Goal: Transaction & Acquisition: Purchase product/service

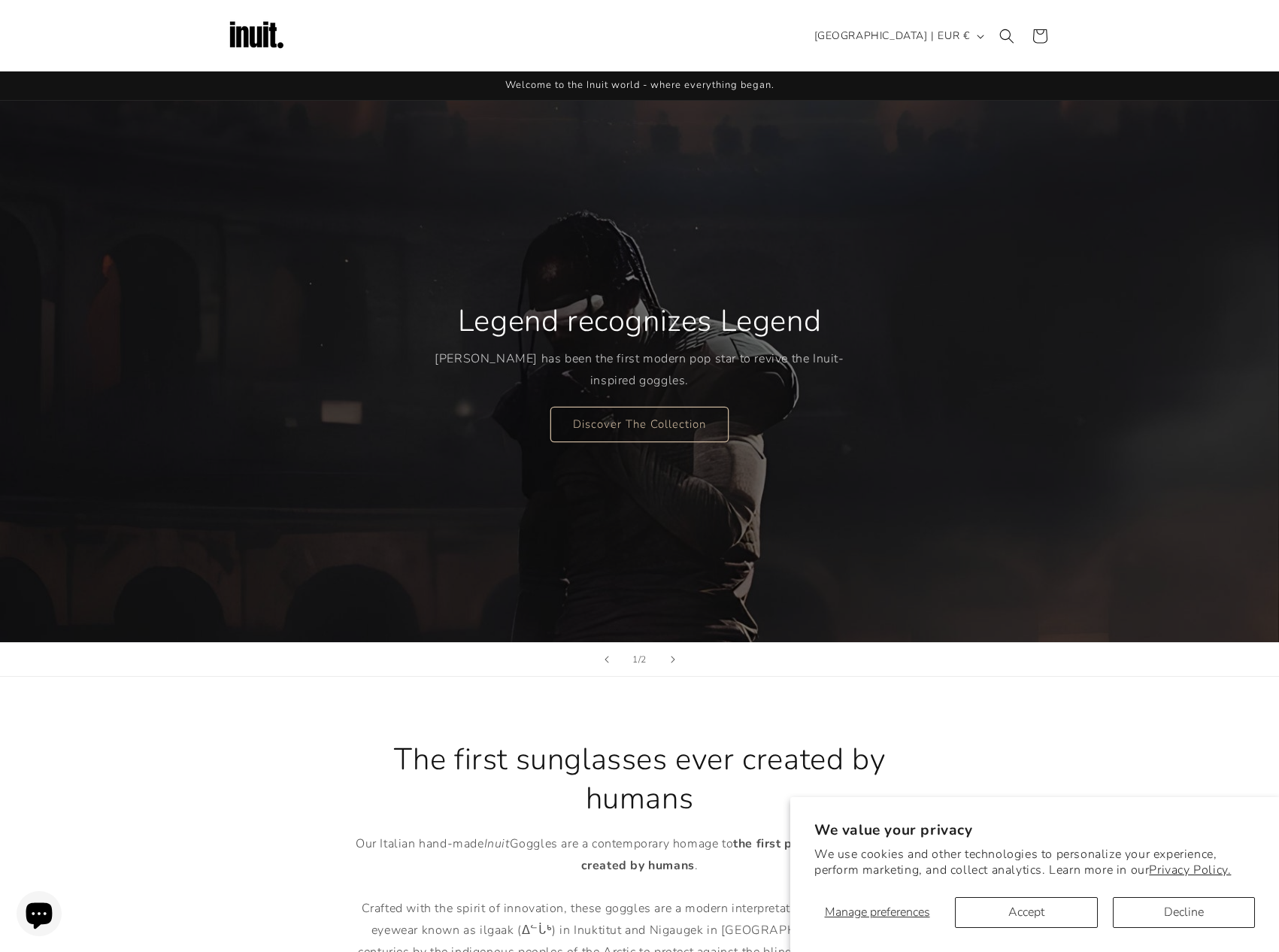
scroll to position [14, 0]
click at [683, 407] on link "Discover The Collection" at bounding box center [639, 424] width 178 height 35
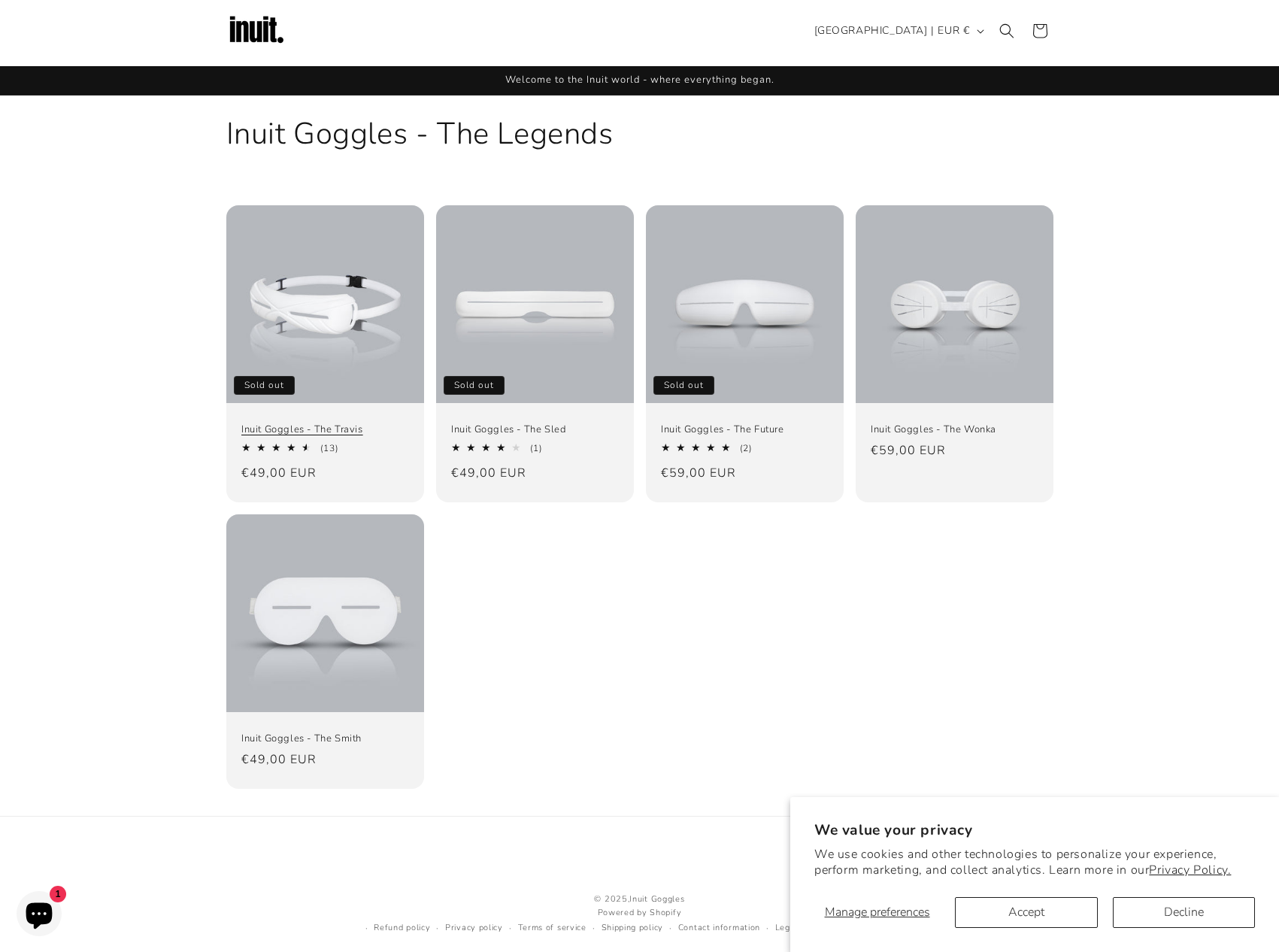
scroll to position [7, 0]
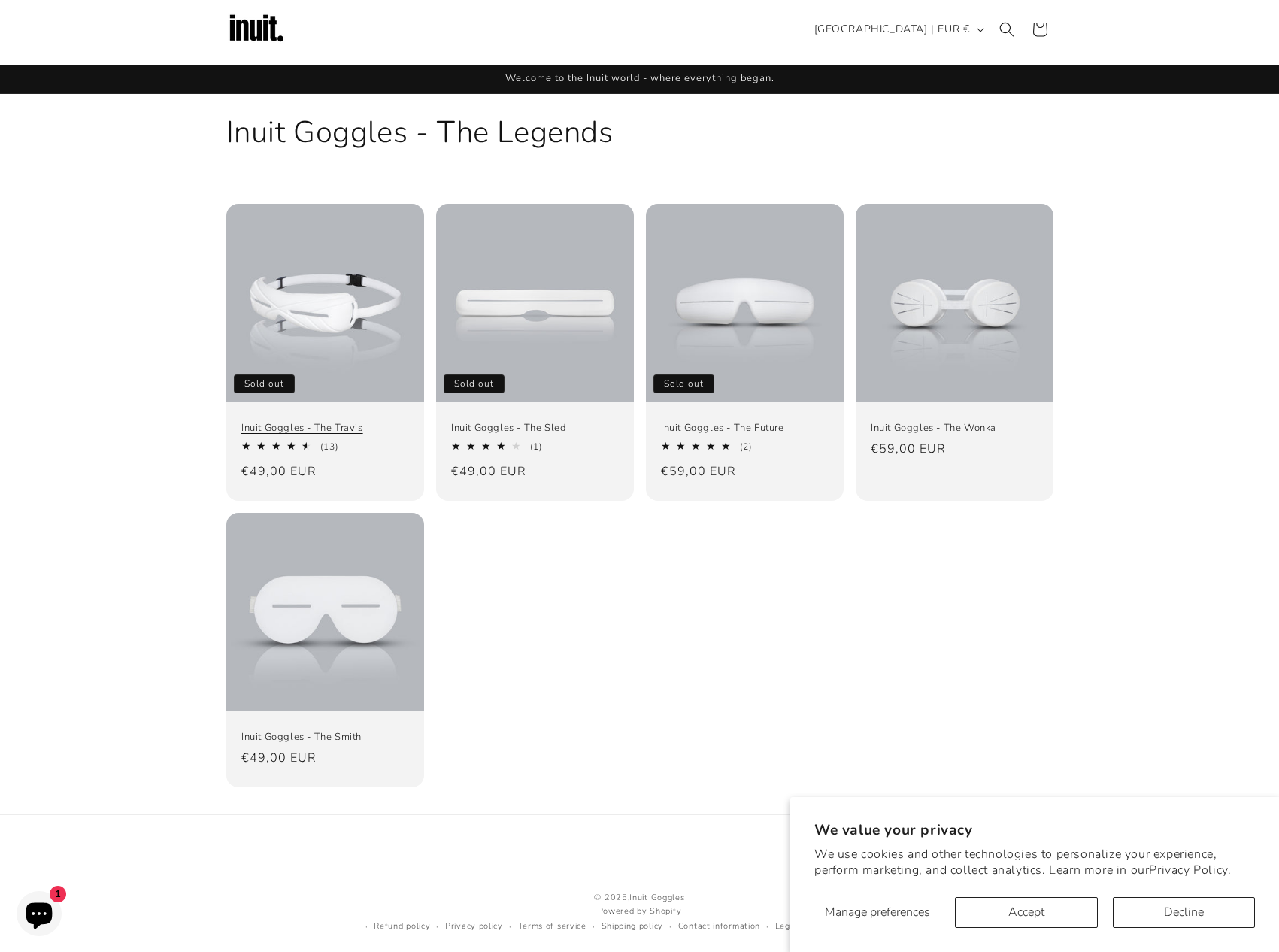
click at [335, 422] on link "Inuit Goggles - The Travis" at bounding box center [326, 428] width 168 height 12
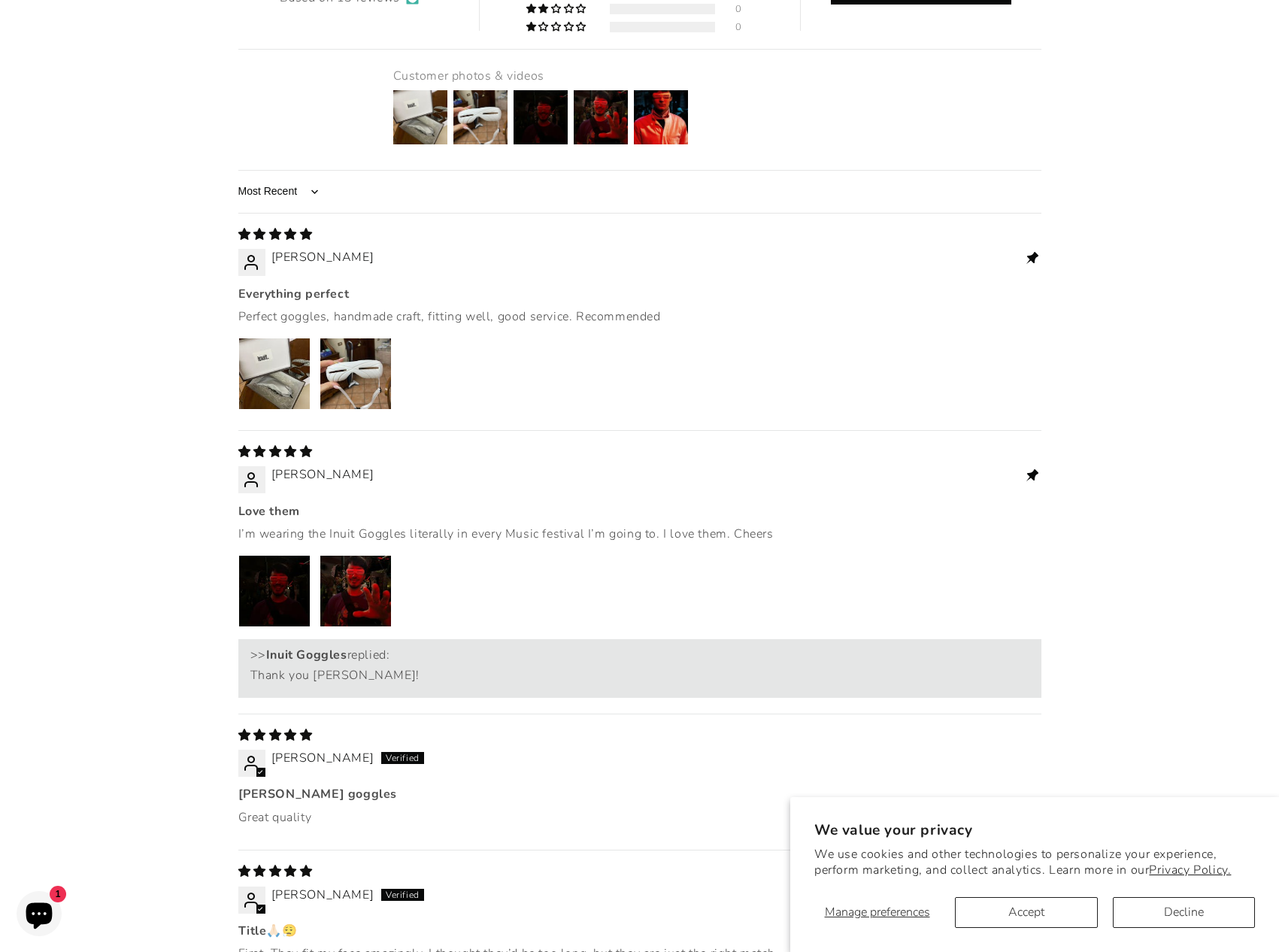
scroll to position [1960, 0]
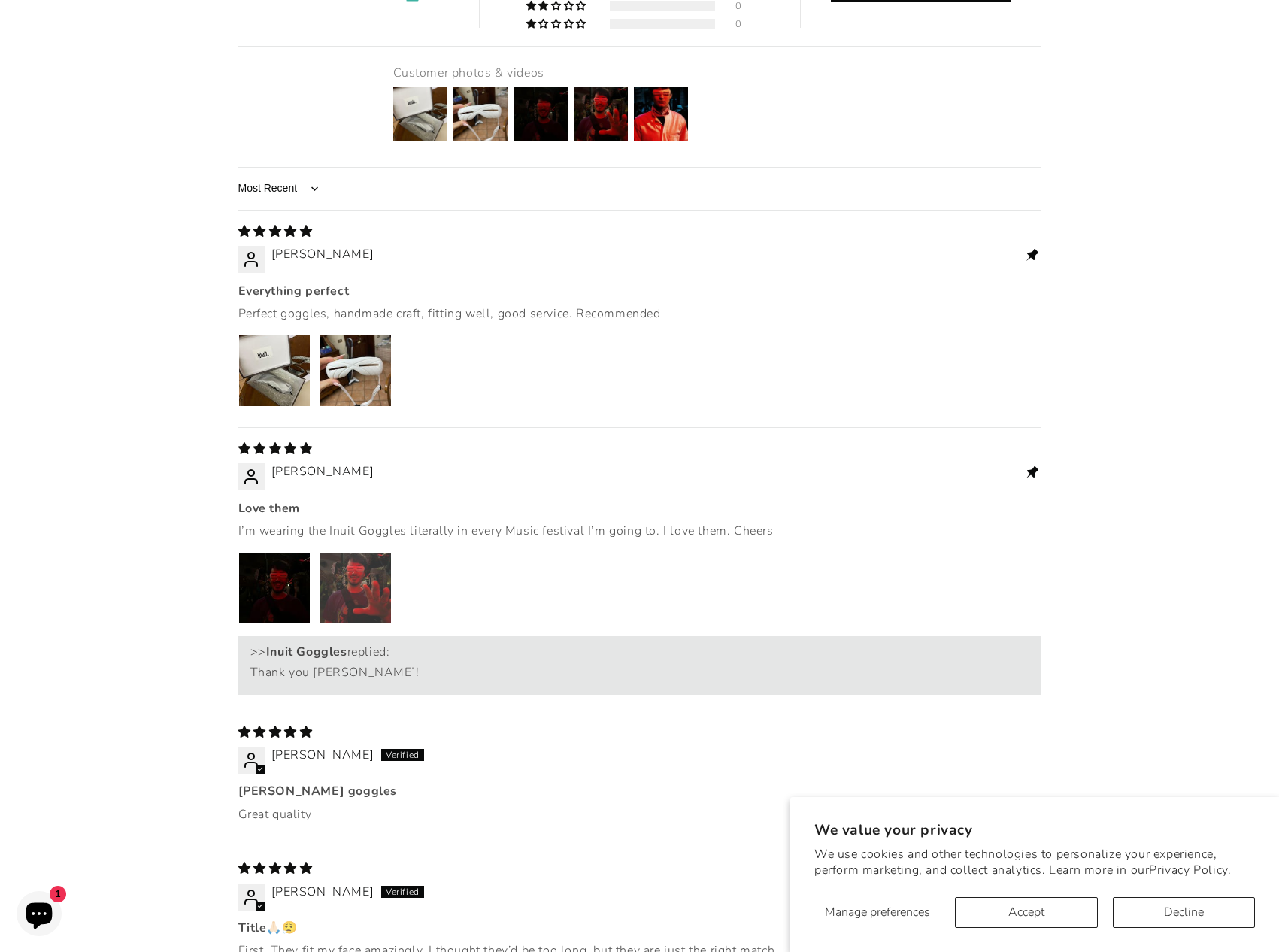
click at [367, 553] on img "Link to user picture 2" at bounding box center [355, 588] width 71 height 71
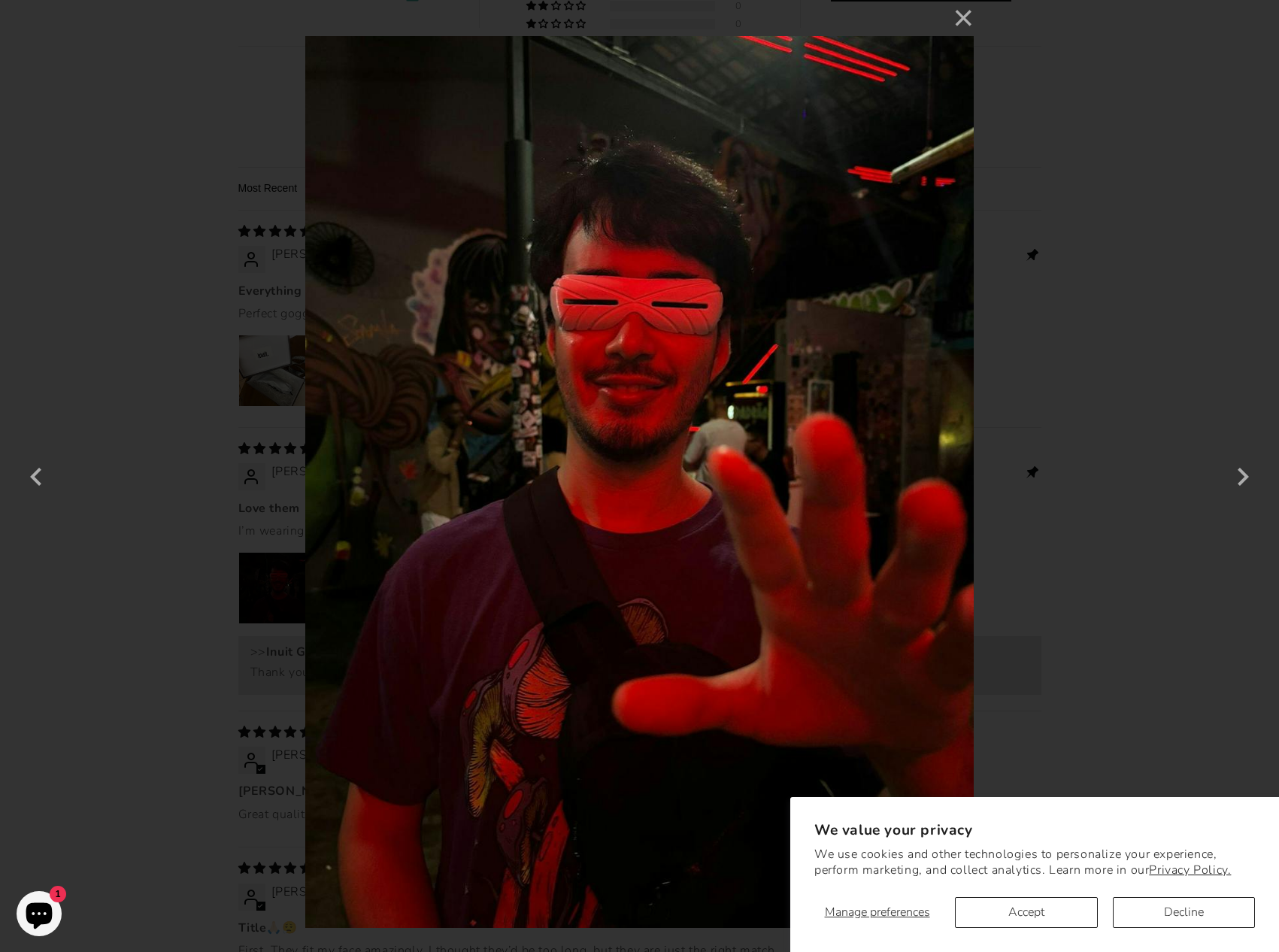
click at [204, 478] on div "× 4 / 5 Loading..." at bounding box center [640, 476] width 1279 height 952
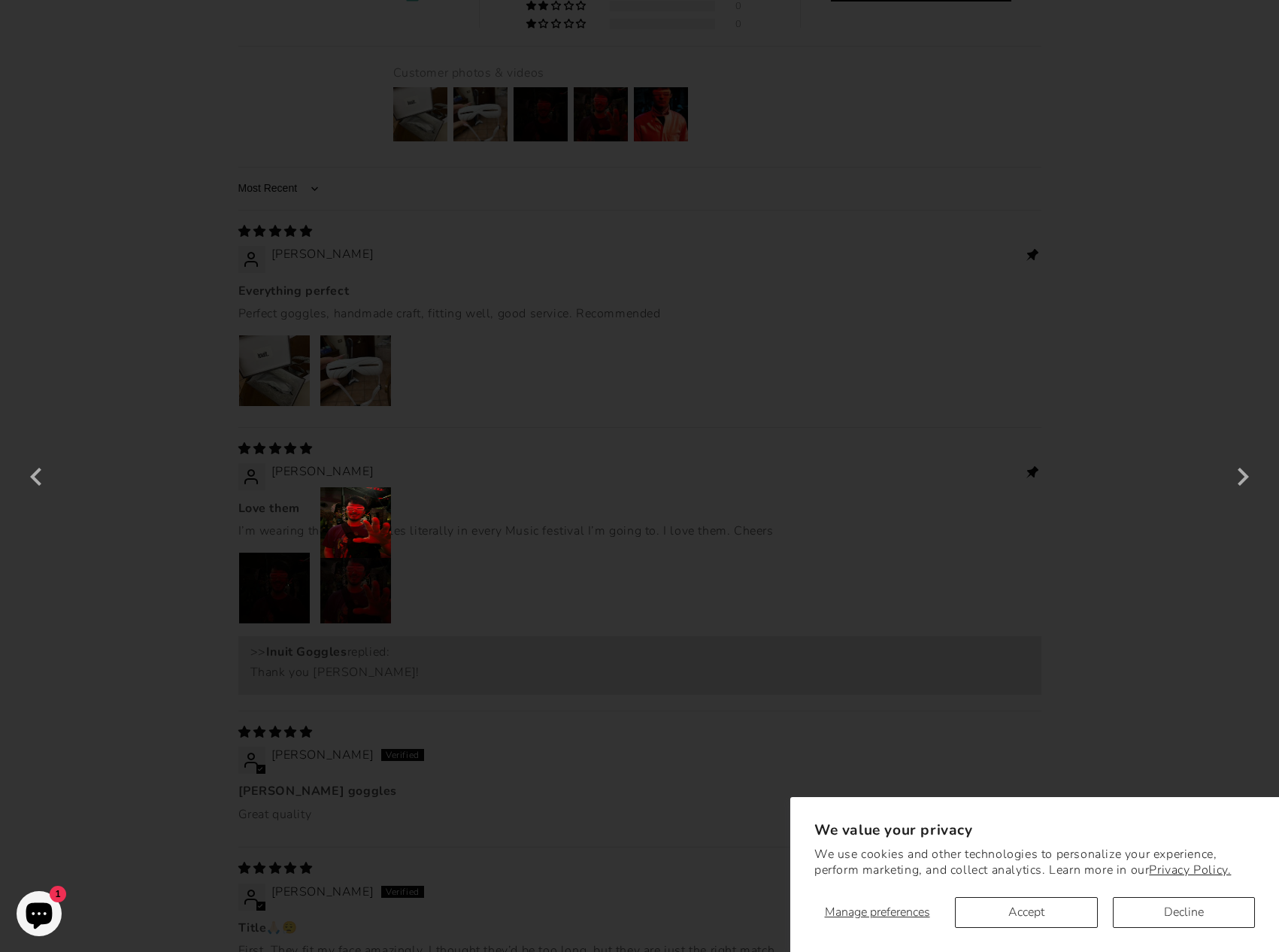
scroll to position [1960, 0]
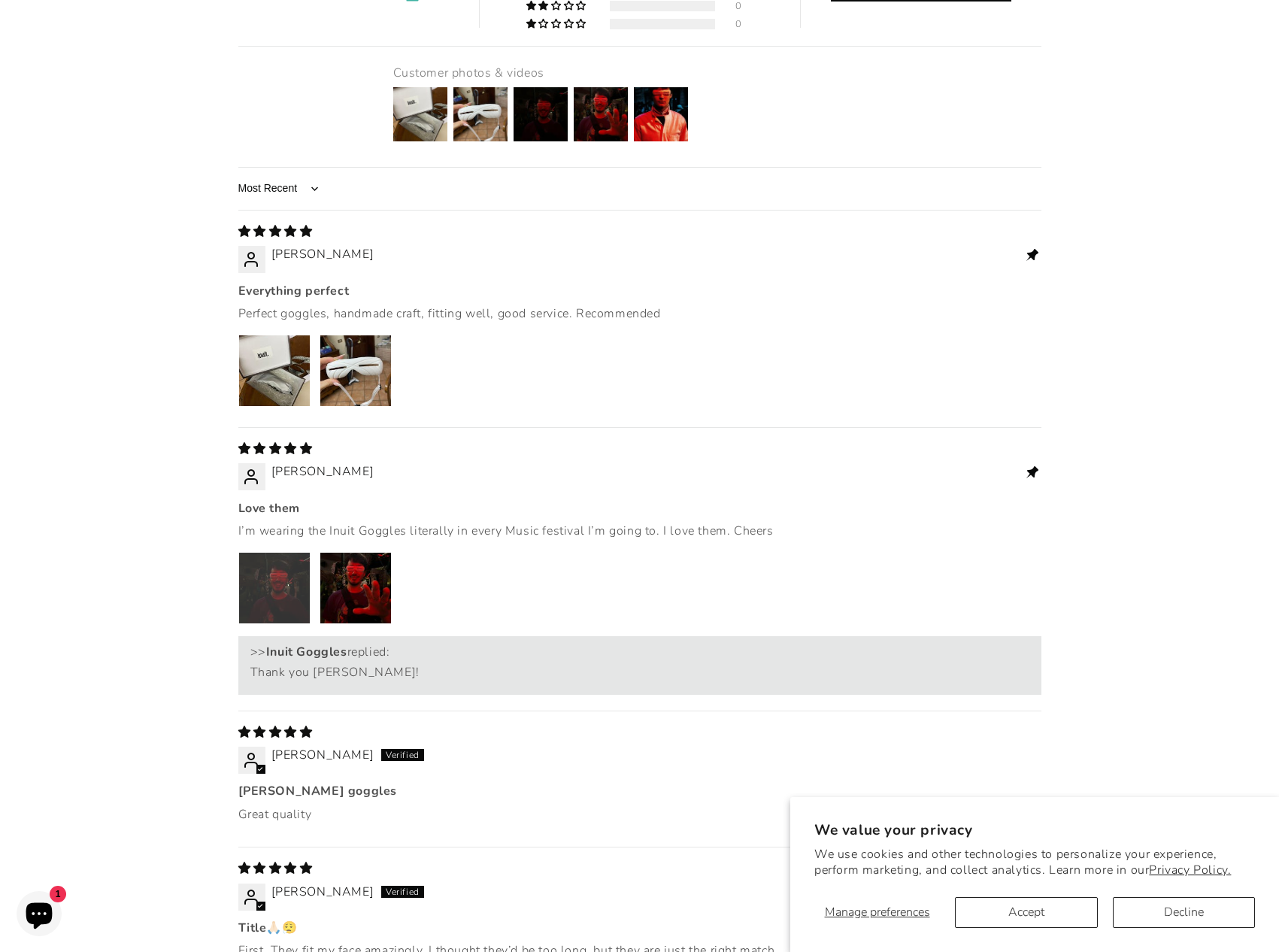
click at [277, 553] on img "Link to user picture 1" at bounding box center [274, 588] width 71 height 71
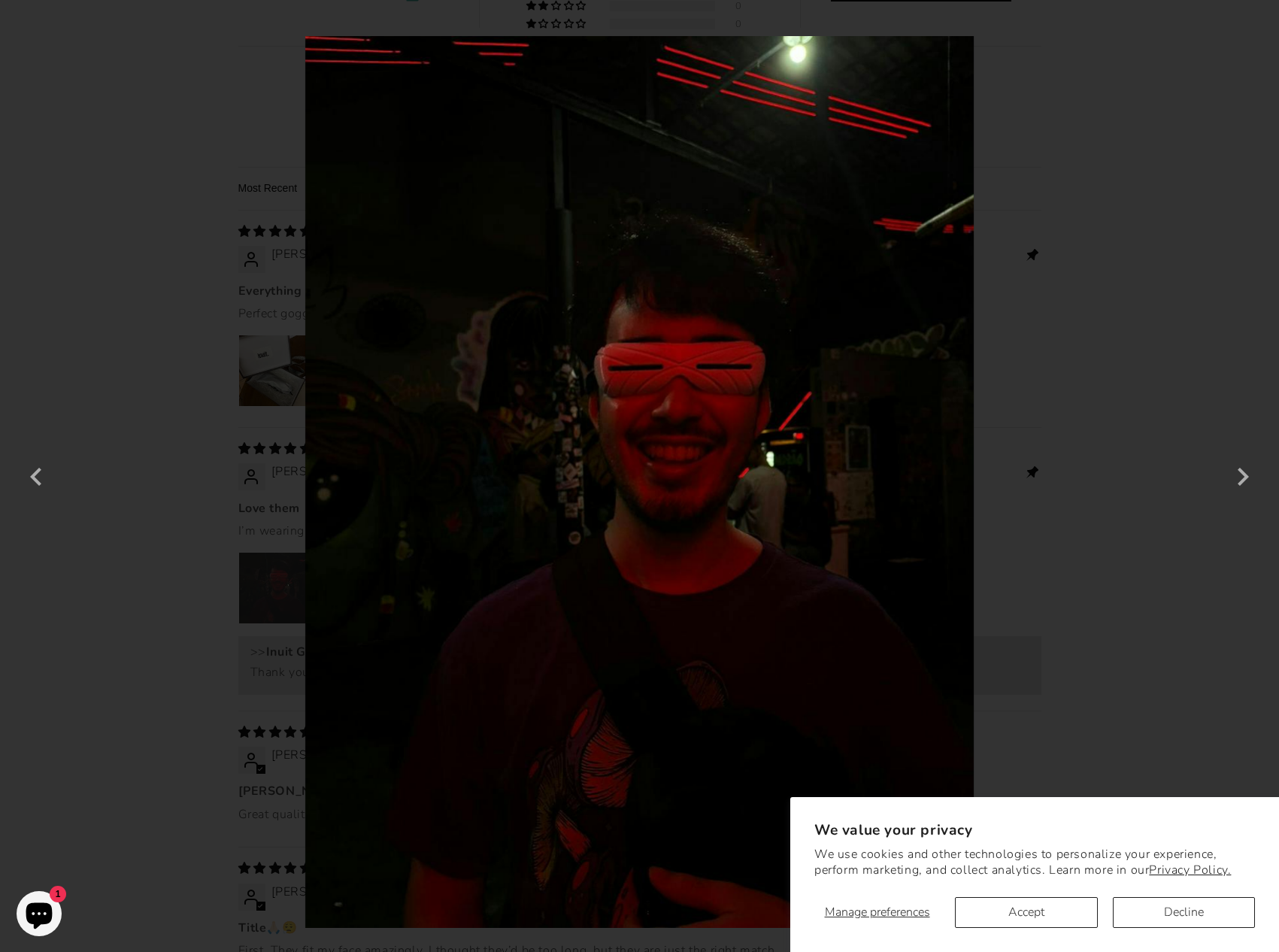
scroll to position [0, 0]
click at [195, 471] on div "× 3 / 5" at bounding box center [640, 476] width 1279 height 952
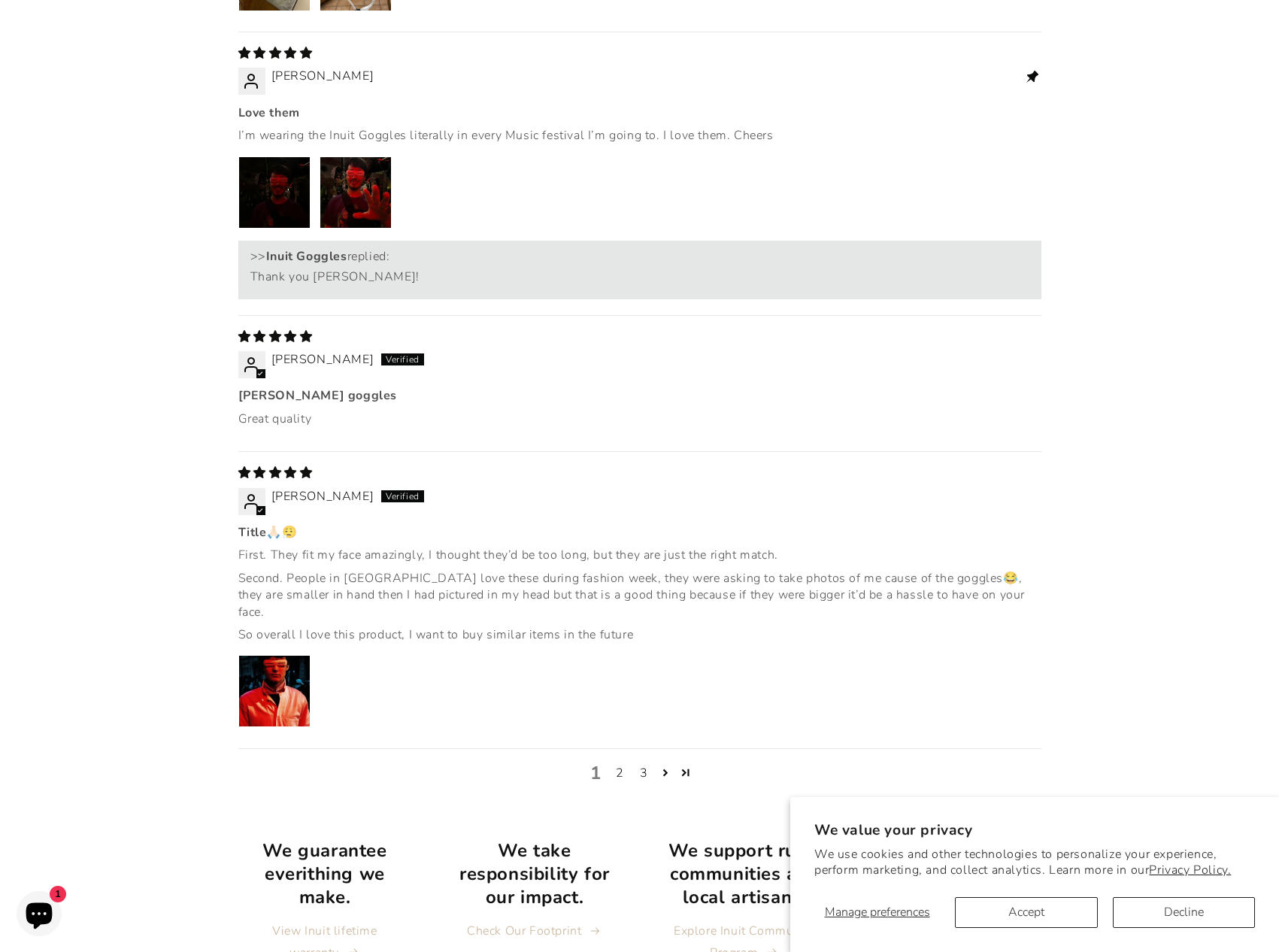
scroll to position [2485, 0]
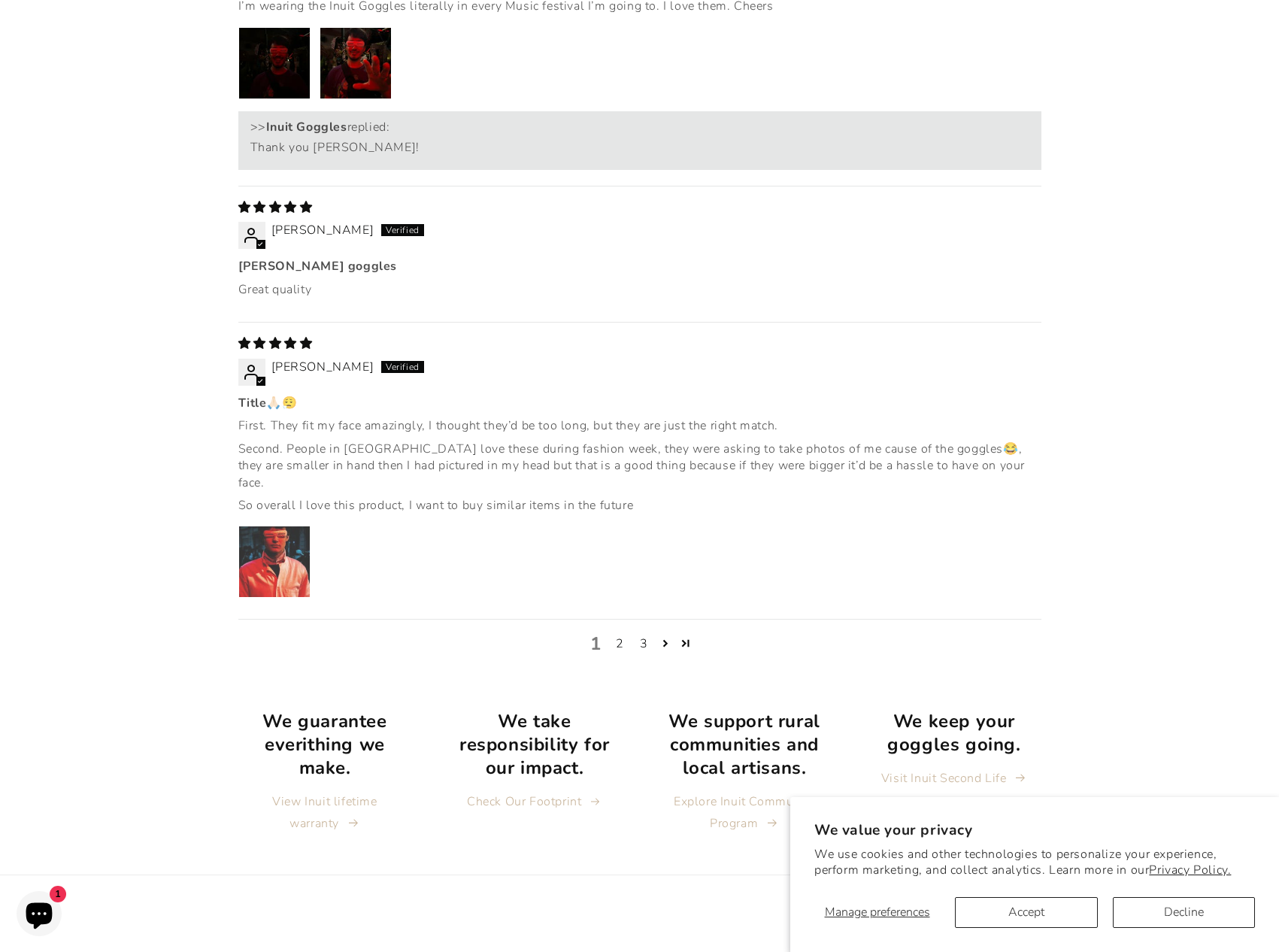
click at [295, 527] on img "Link to user picture 1" at bounding box center [274, 562] width 71 height 71
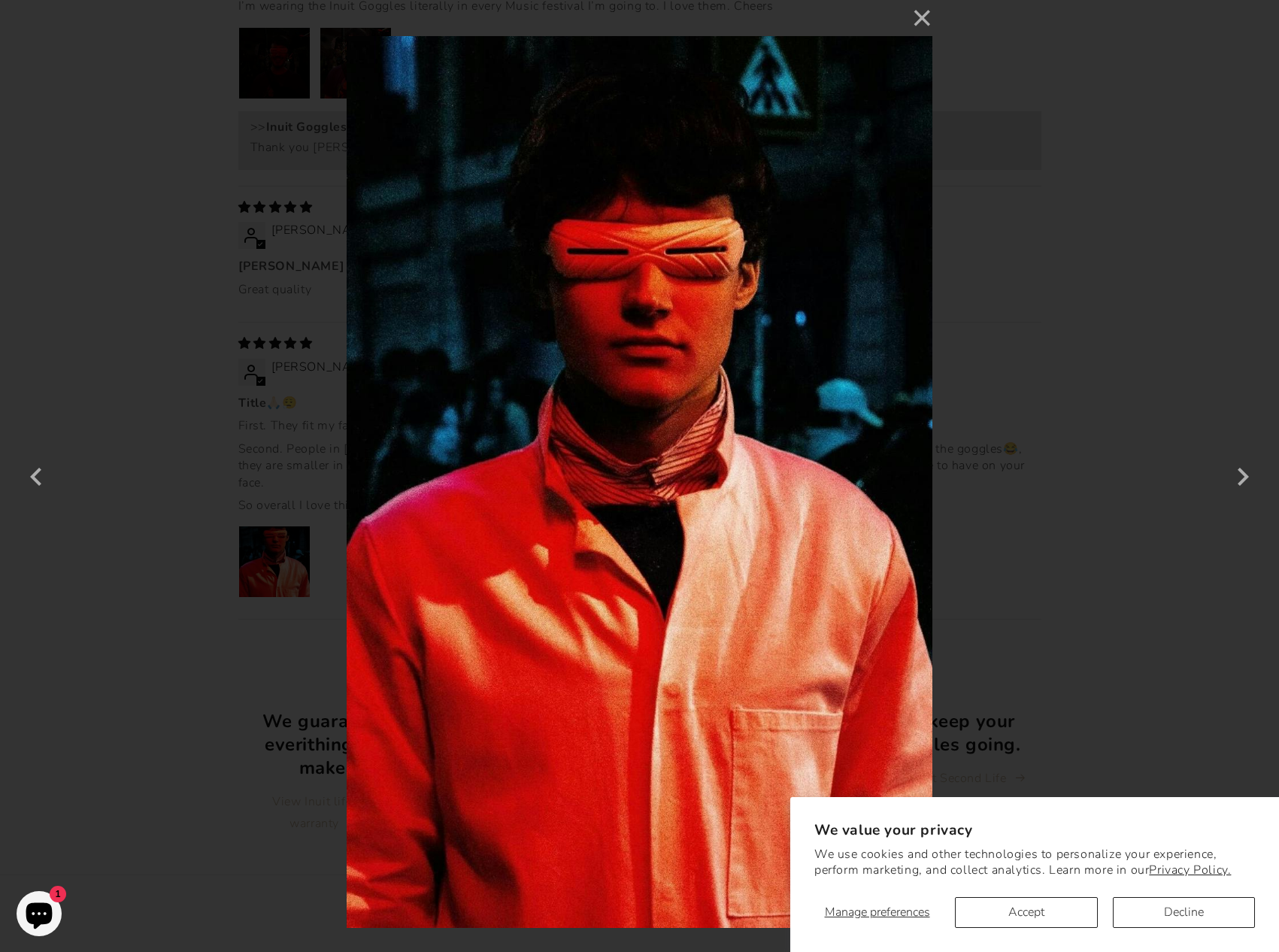
click at [145, 419] on div "× 5 / 5" at bounding box center [640, 476] width 1279 height 952
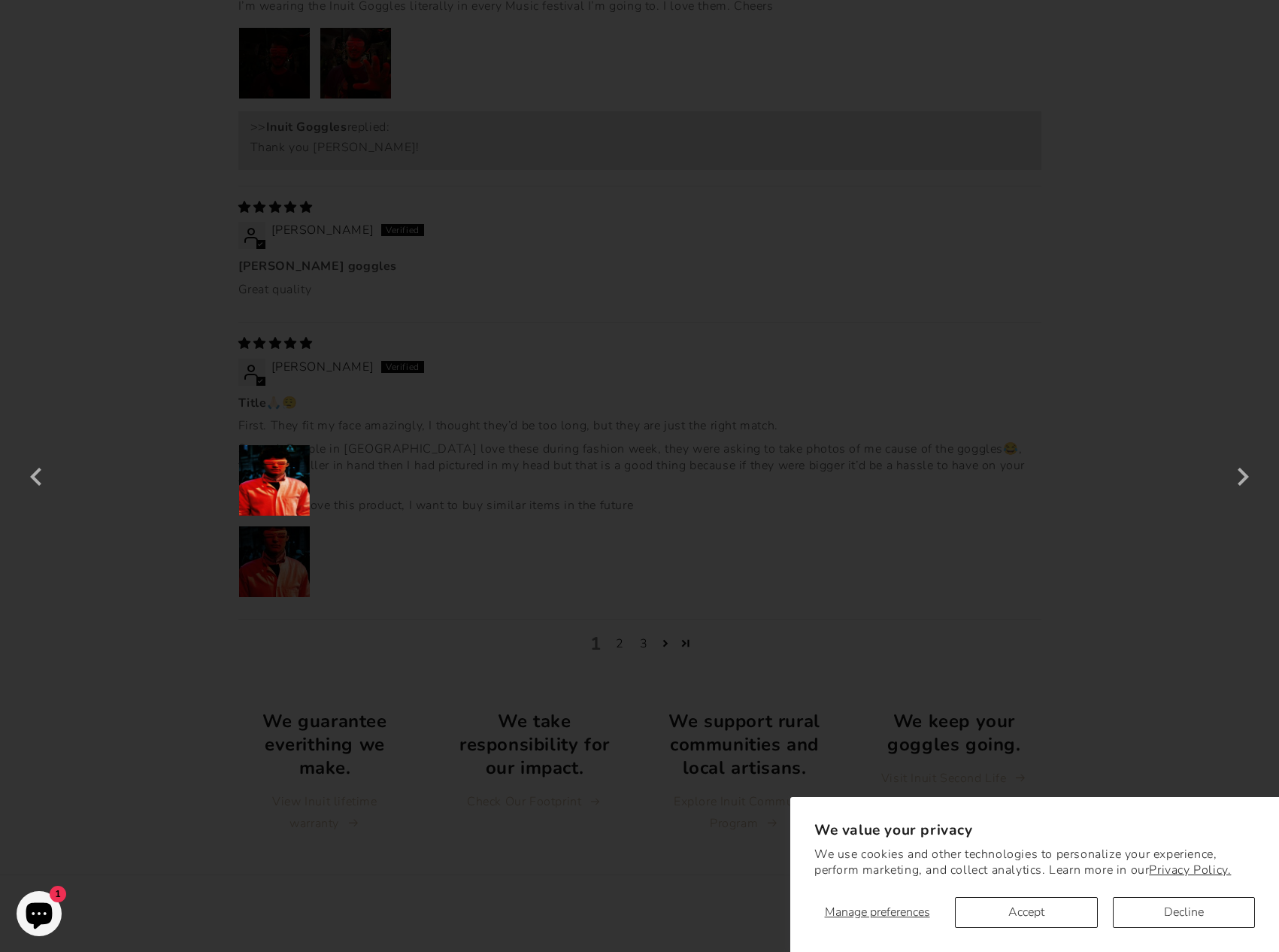
scroll to position [2485, 0]
